Goal: Navigation & Orientation: Find specific page/section

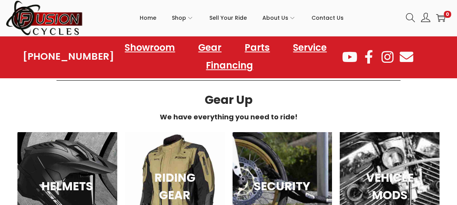
scroll to position [1131, 0]
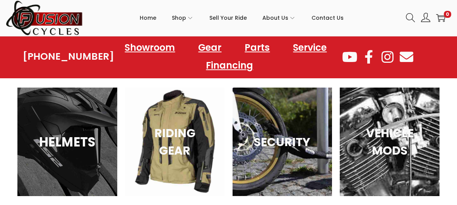
scroll to position [3172, 0]
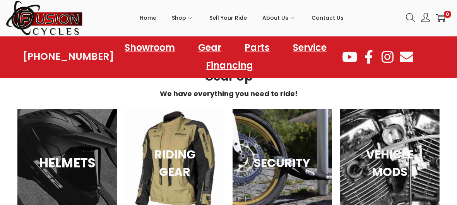
scroll to position [4165, 0]
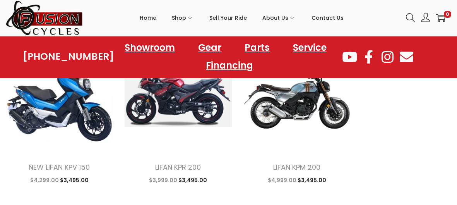
scroll to position [5016, 0]
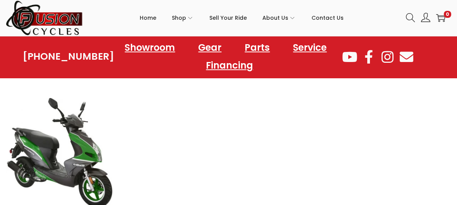
scroll to position [4783, 0]
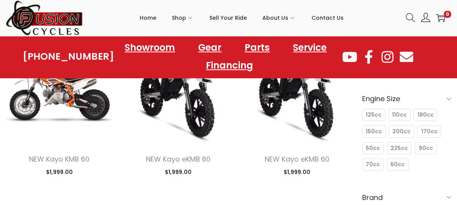
scroll to position [36, 0]
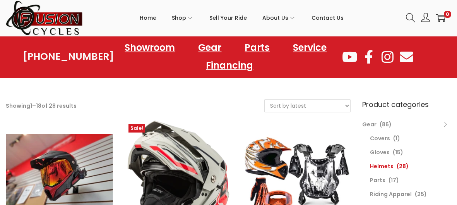
scroll to position [32, 0]
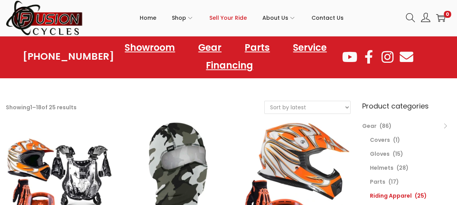
scroll to position [27, 0]
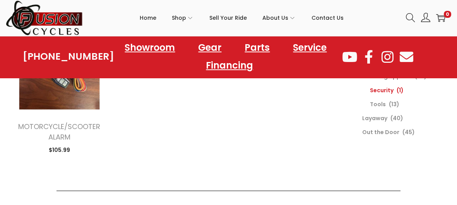
scroll to position [149, 0]
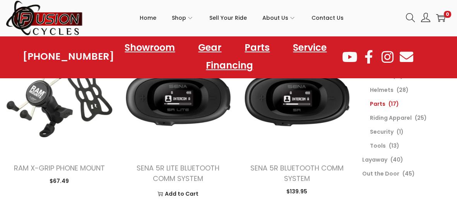
scroll to position [108, 0]
